Goal: Task Accomplishment & Management: Use online tool/utility

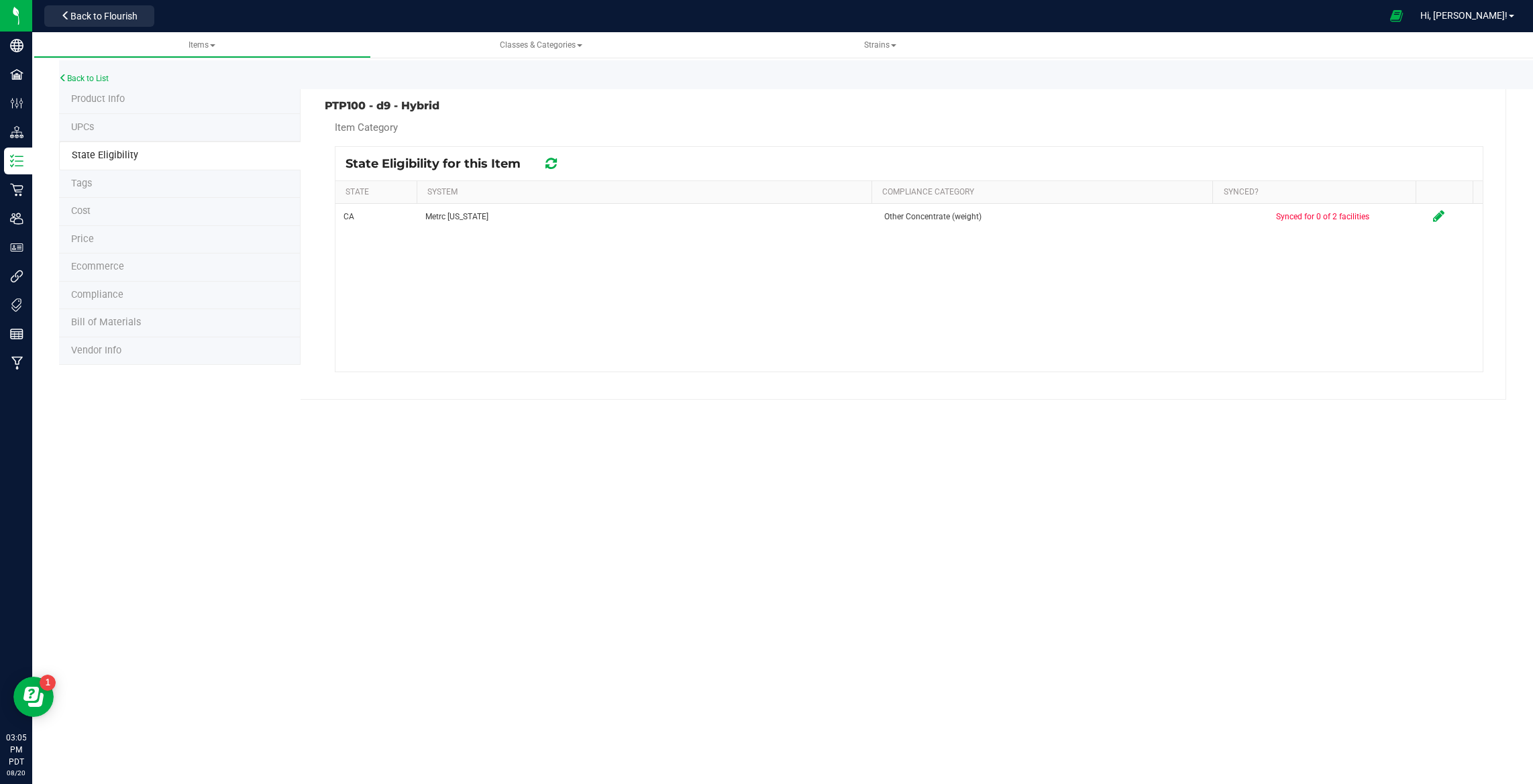
click at [551, 164] on icon at bounding box center [551, 164] width 11 height 14
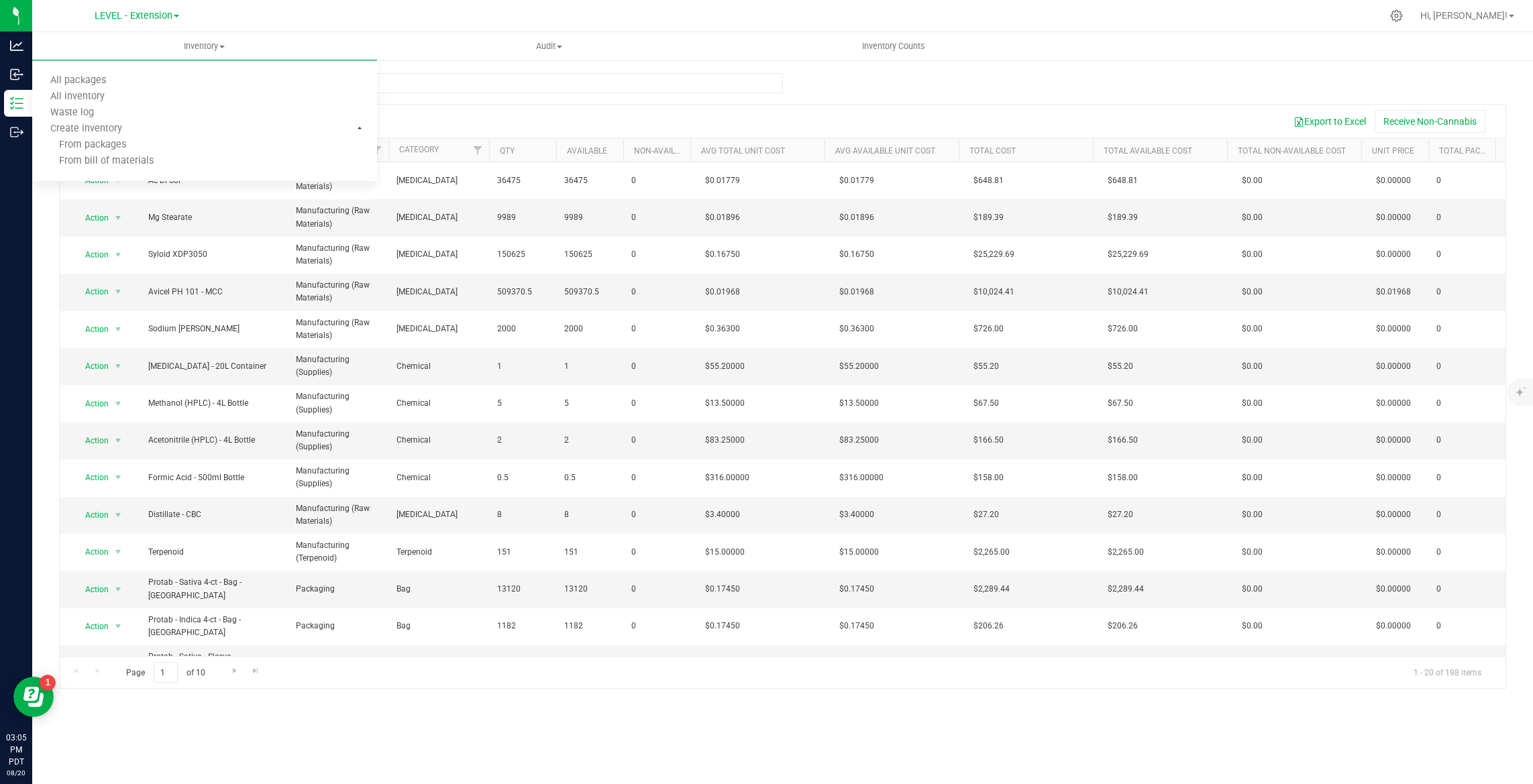
click at [522, 120] on div "Export to Excel Receive Non-Cannabis" at bounding box center [931, 121] width 1130 height 23
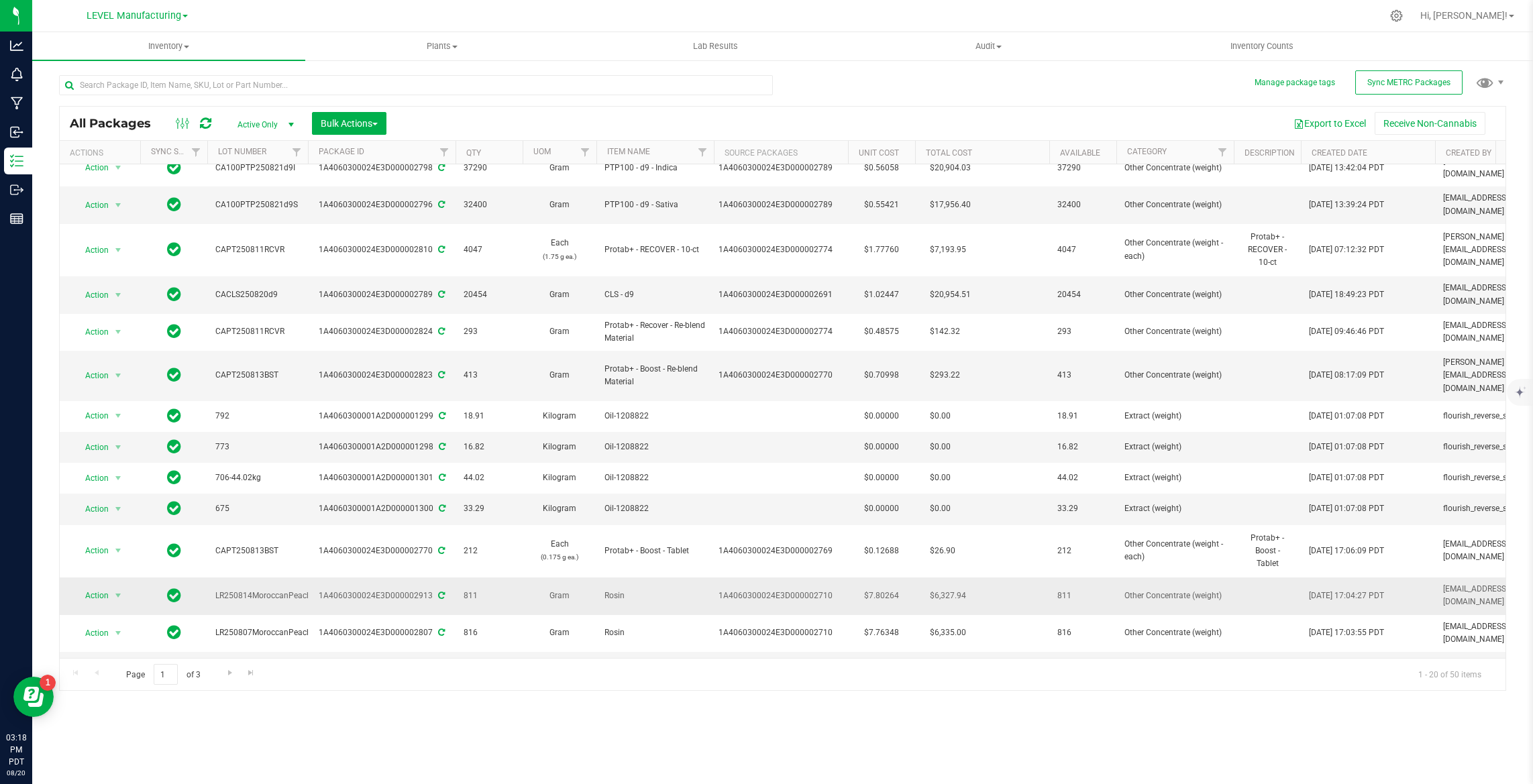
scroll to position [102, 0]
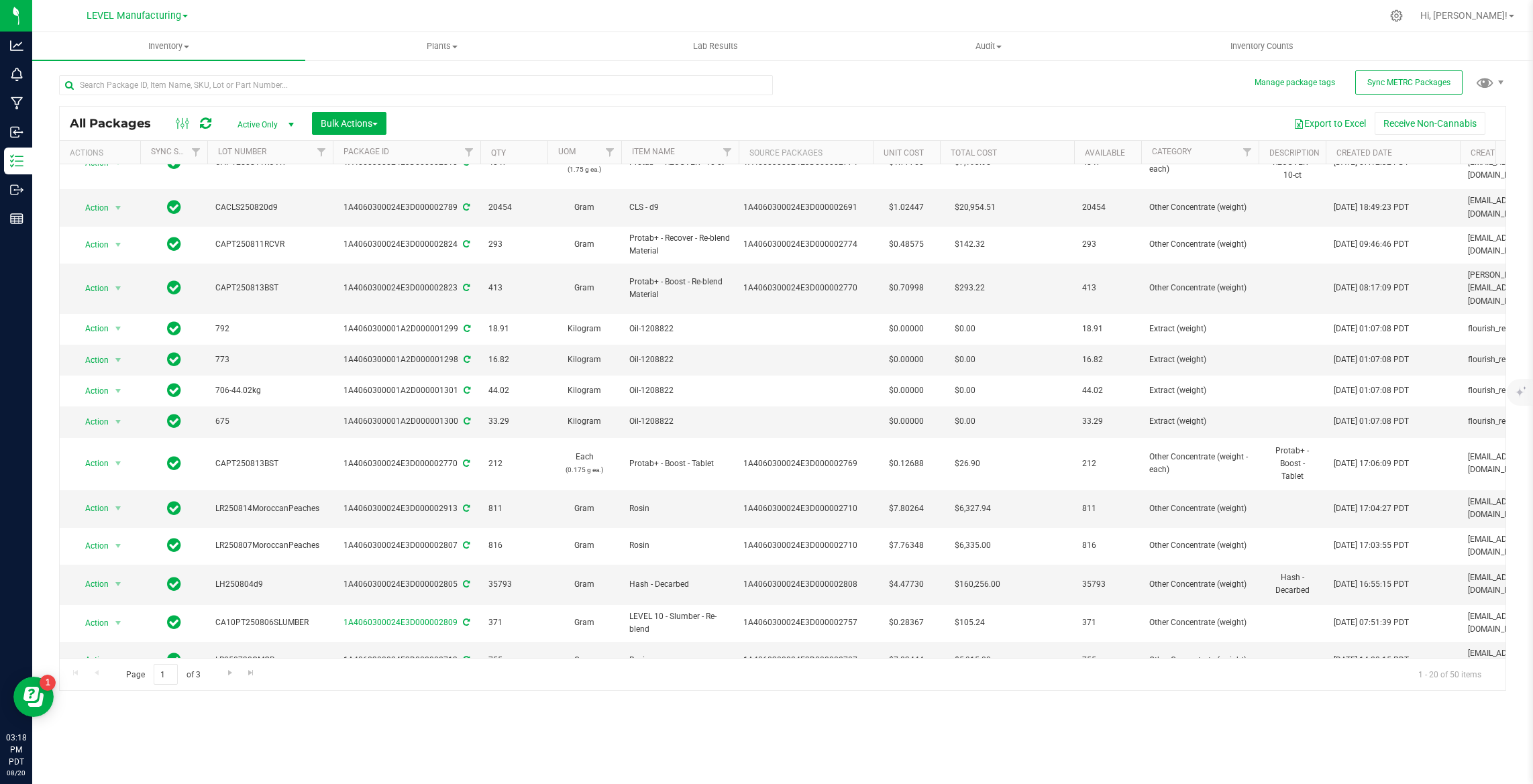
drag, startPoint x: 309, startPoint y: 153, endPoint x: 334, endPoint y: 160, distance: 26.0
click at [334, 160] on div "Actions Sync Status Lot Number Package ID Qty UOM Item Name Source Packages Uni…" at bounding box center [778, 152] width 1436 height 23
